Goal: Find specific page/section: Find specific page/section

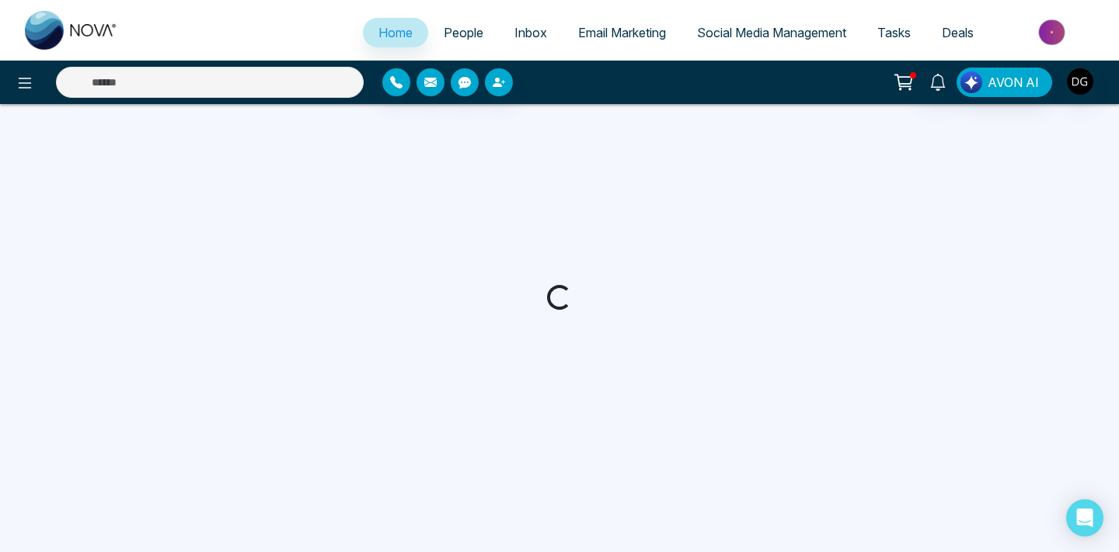
select select "*"
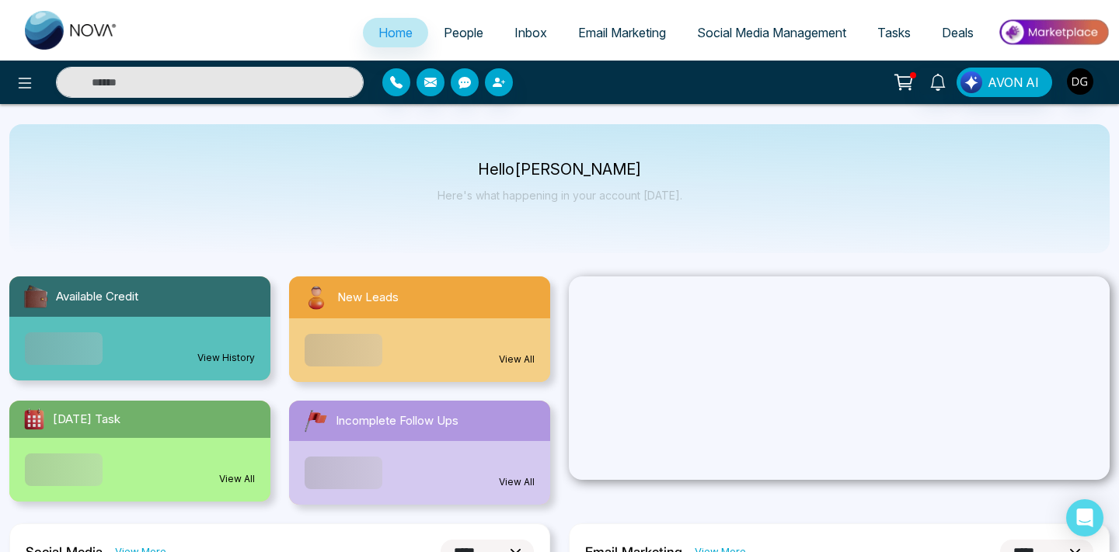
click at [458, 30] on span "People" at bounding box center [464, 33] width 40 height 16
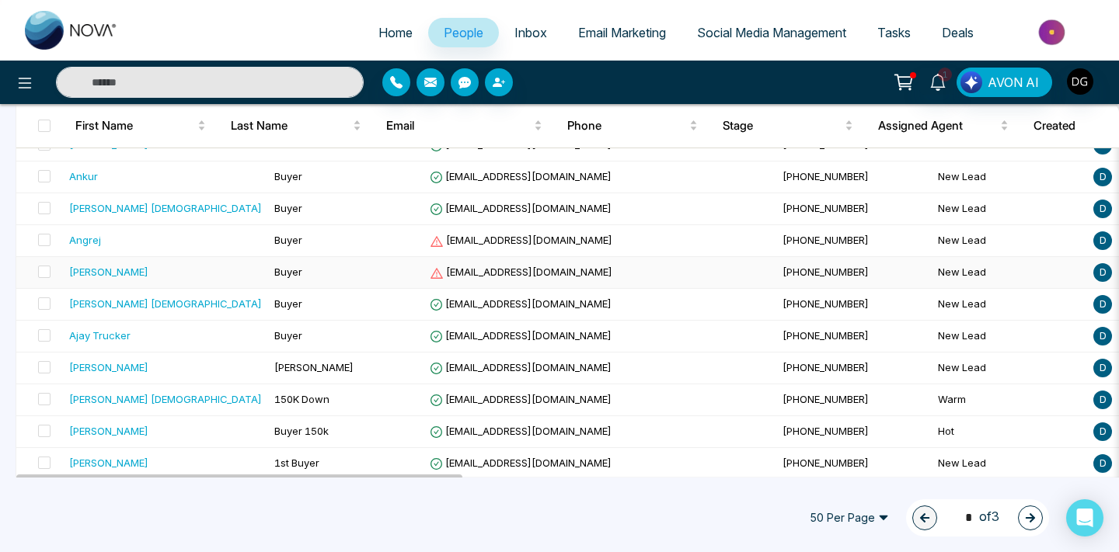
scroll to position [1433, 0]
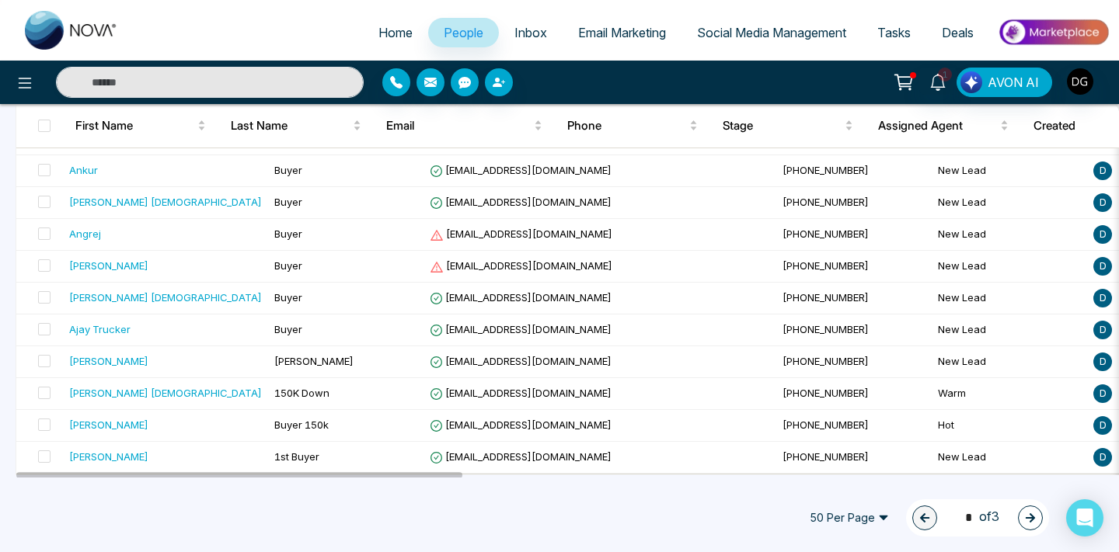
click at [1039, 518] on button "button" at bounding box center [1030, 518] width 25 height 25
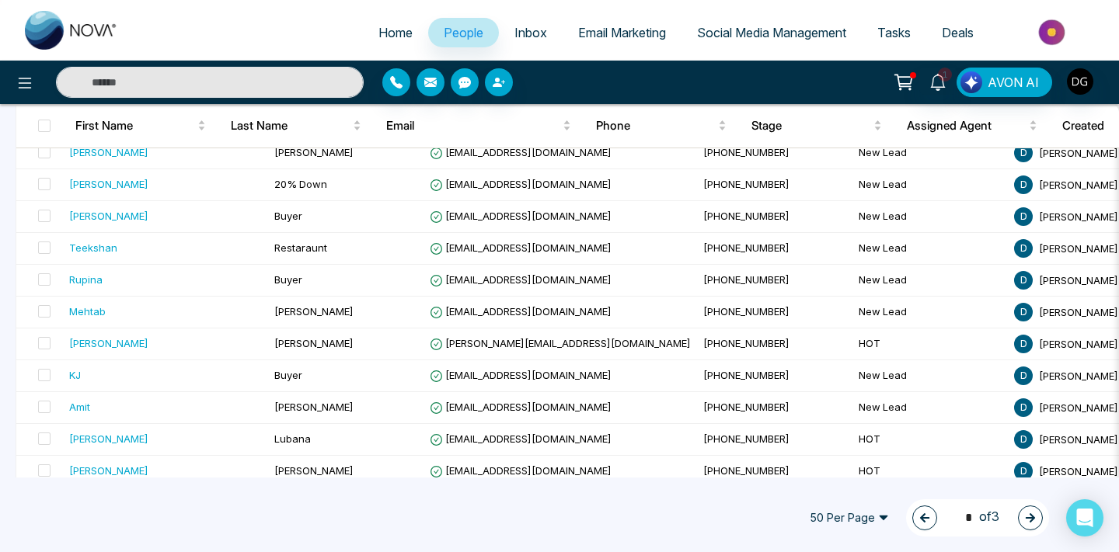
scroll to position [939, 0]
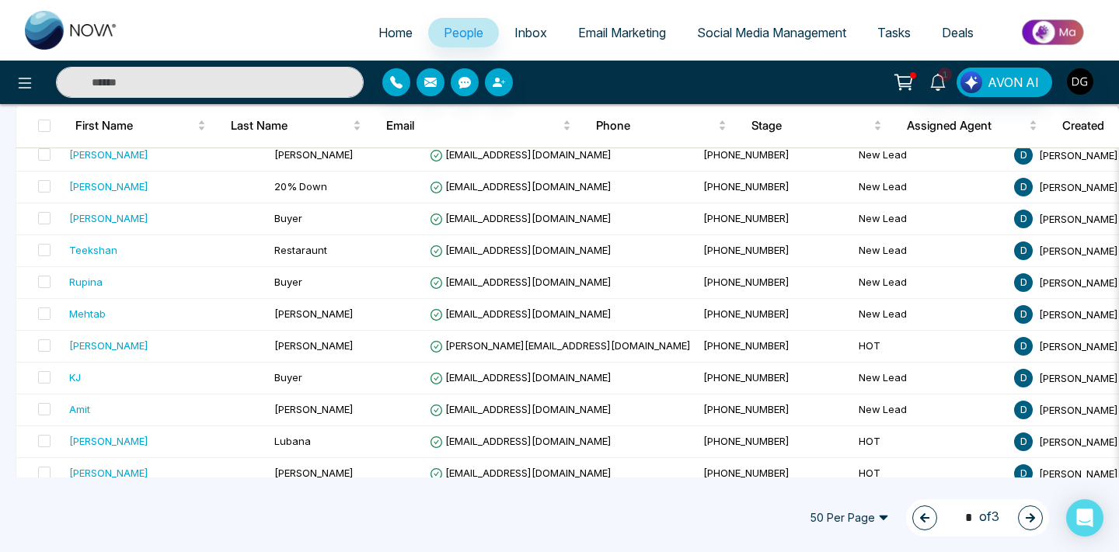
click at [444, 33] on span "People" at bounding box center [464, 33] width 40 height 16
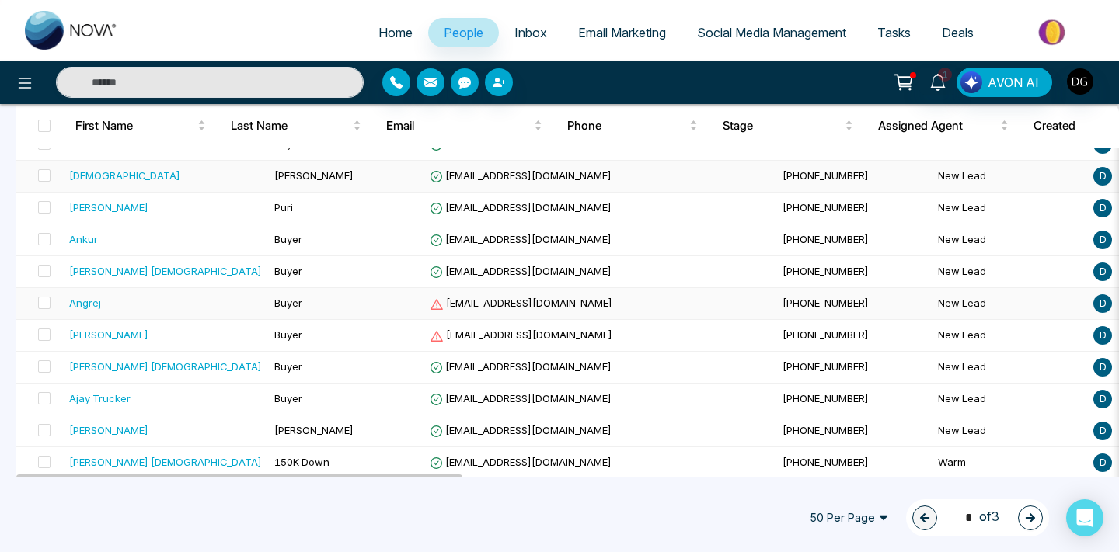
scroll to position [1433, 0]
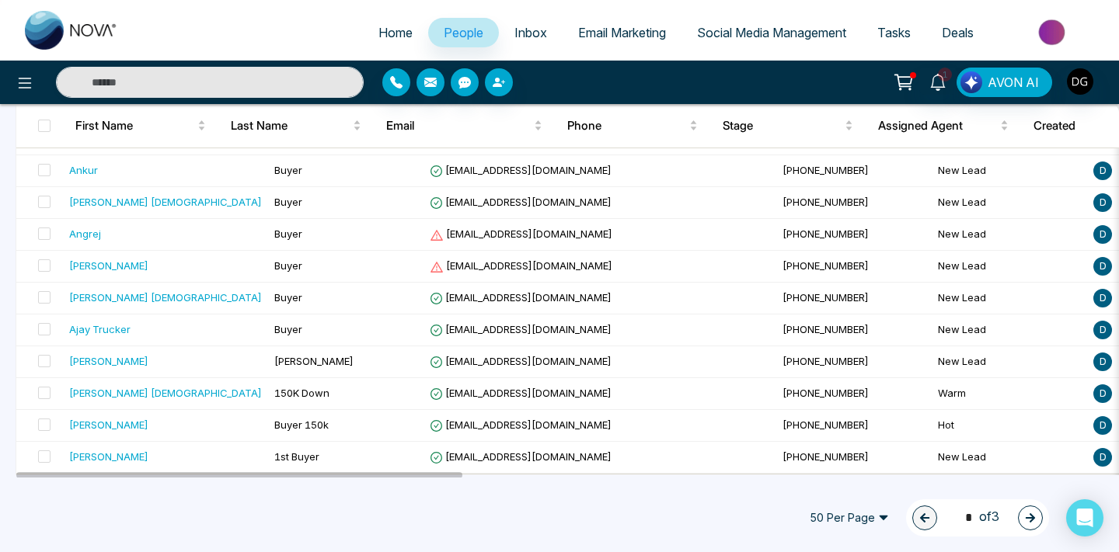
click at [1030, 519] on icon "button" at bounding box center [1030, 518] width 11 height 11
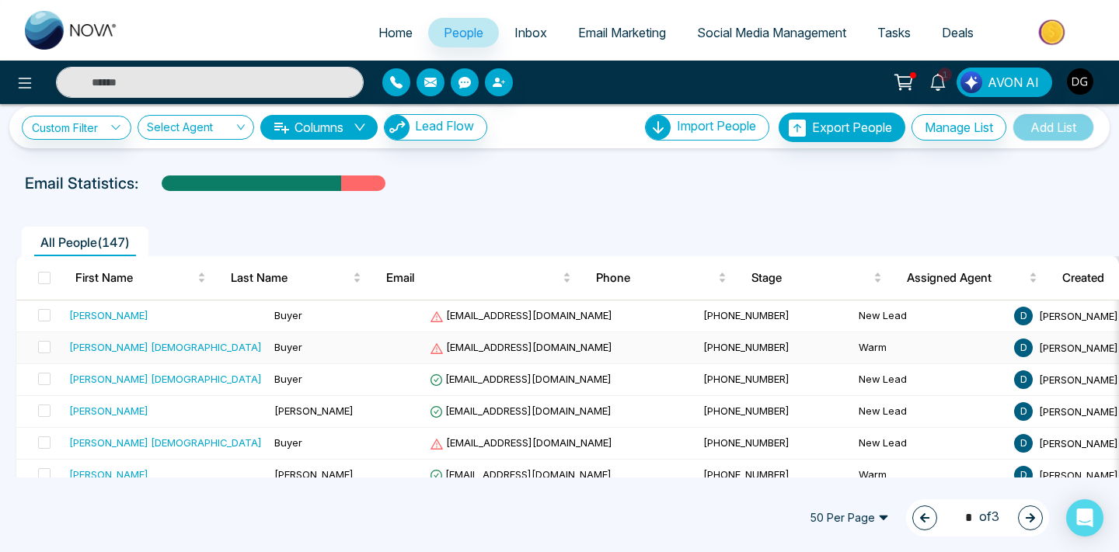
scroll to position [12, 0]
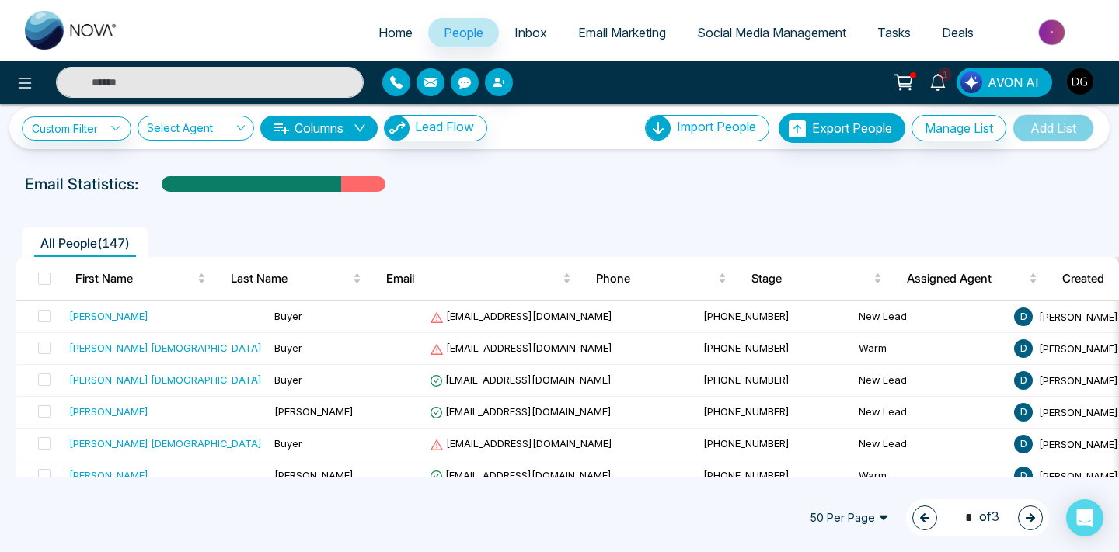
click at [1024, 526] on button "button" at bounding box center [1030, 518] width 25 height 25
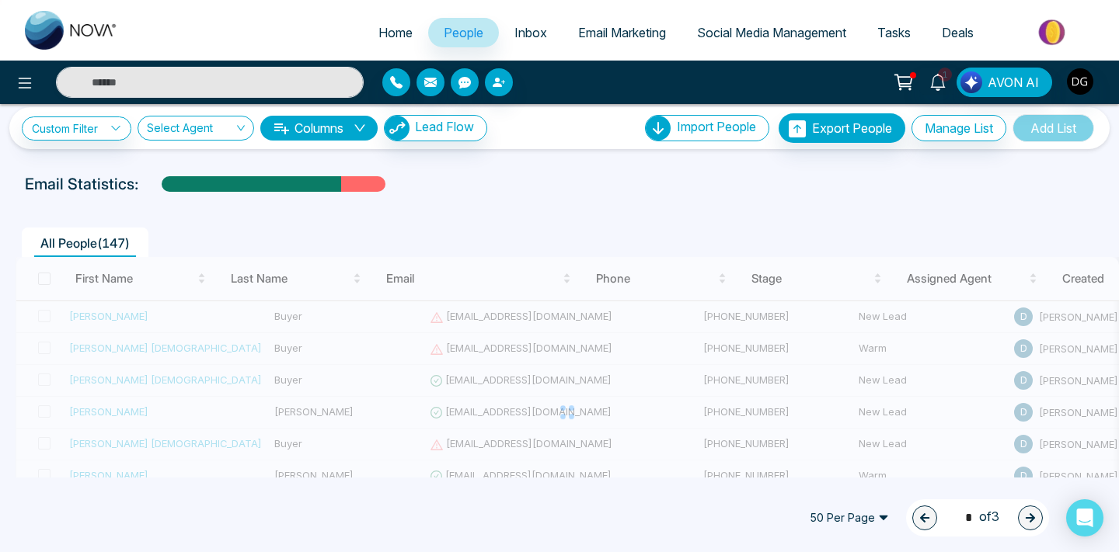
type input "*"
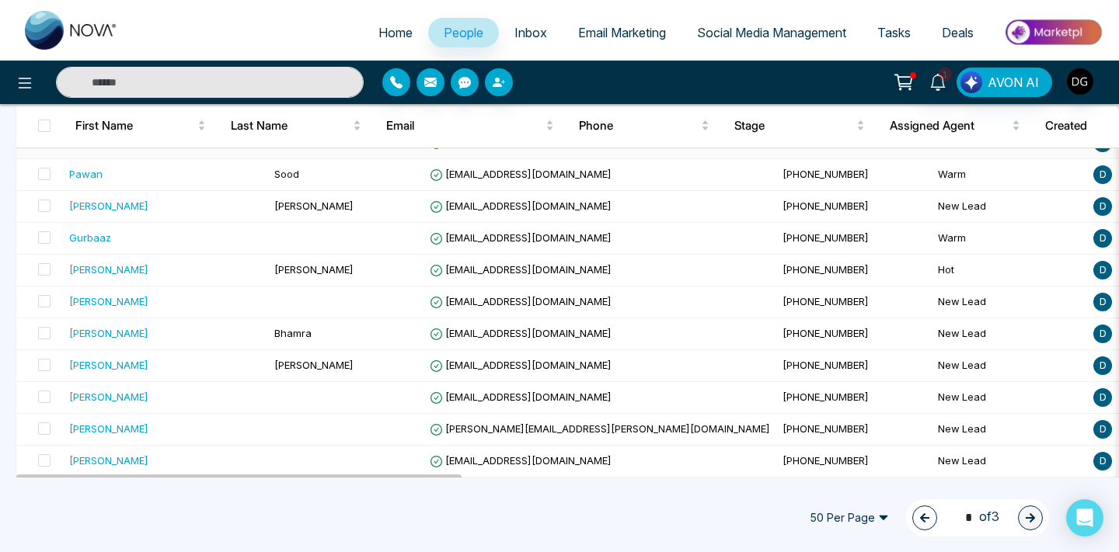
scroll to position [1051, 0]
